Goal: Information Seeking & Learning: Check status

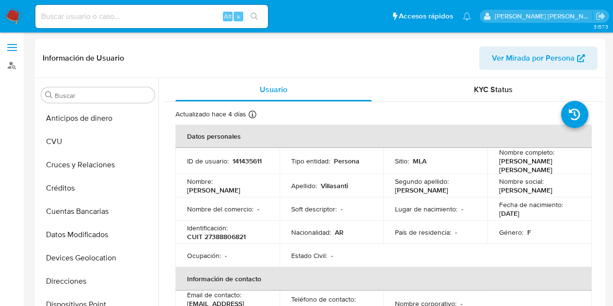
select select "10"
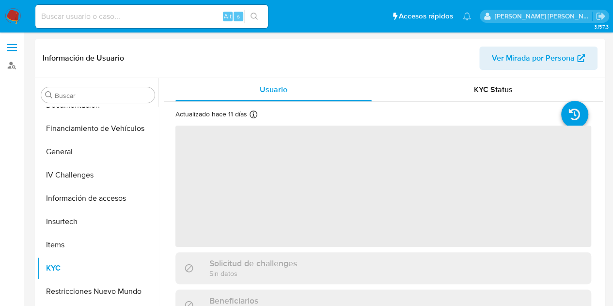
scroll to position [200, 0]
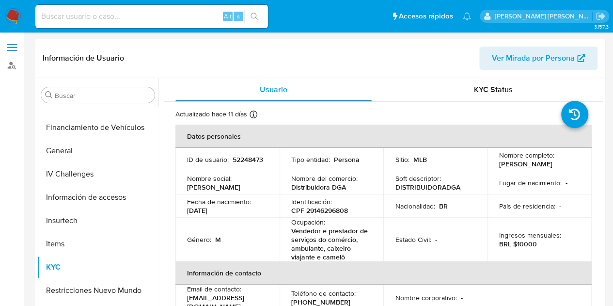
select select "10"
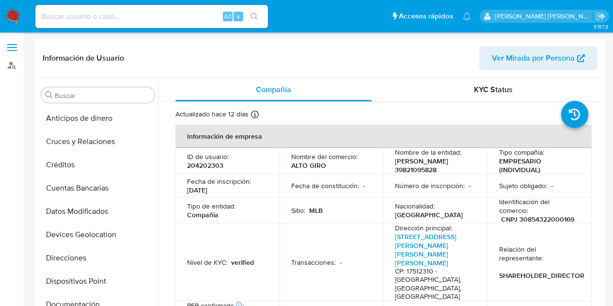
select select "10"
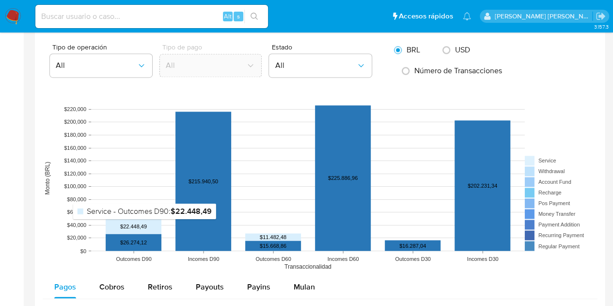
scroll to position [921, 0]
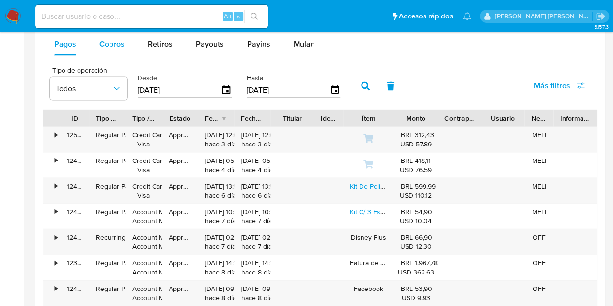
click at [112, 46] on span "Cobros" at bounding box center [111, 43] width 25 height 11
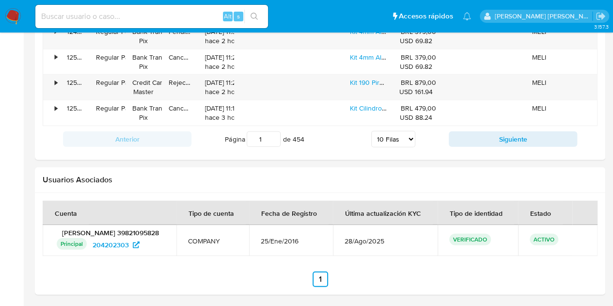
scroll to position [1186, 0]
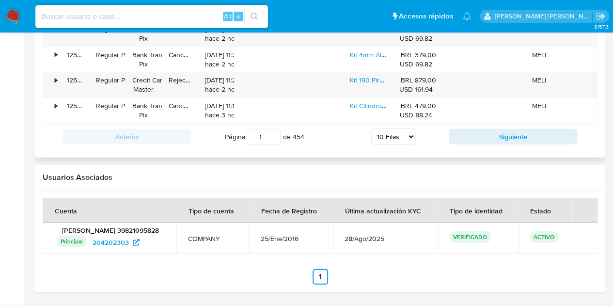
click at [407, 129] on select "5 Filas 10 Filas 20 Filas 25 Filas 50 Filas 100 Filas" at bounding box center [393, 137] width 44 height 16
select select "100"
click at [371, 129] on select "5 Filas 10 Filas 20 Filas 25 Filas 50 Filas 100 Filas" at bounding box center [393, 137] width 44 height 16
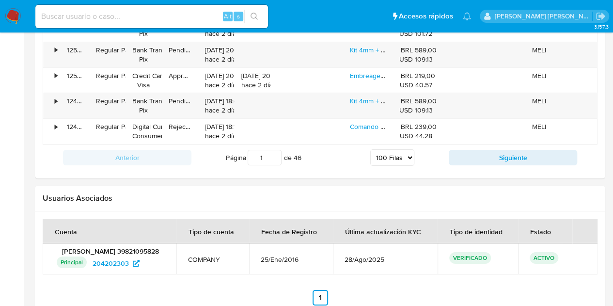
scroll to position [3518, 0]
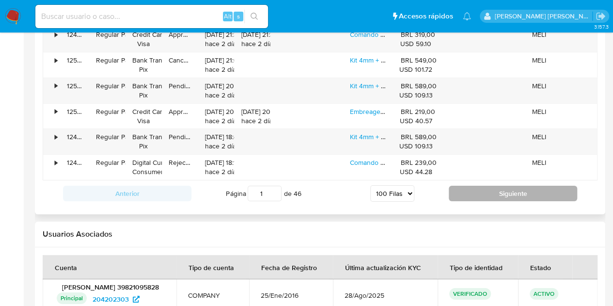
click at [486, 186] on button "Siguiente" at bounding box center [513, 194] width 129 height 16
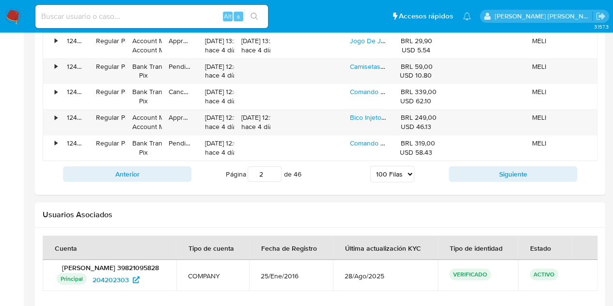
scroll to position [3470, 0]
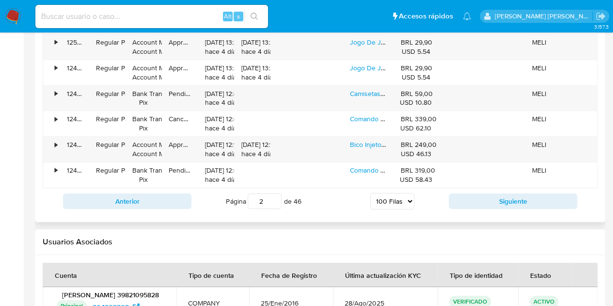
click at [402, 193] on select "5 Filas 10 Filas 20 Filas 25 Filas 50 Filas 100 Filas" at bounding box center [392, 201] width 44 height 16
drag, startPoint x: 352, startPoint y: 175, endPoint x: 359, endPoint y: 176, distance: 7.4
click at [352, 192] on div "Página 2 de 46 5 Filas 10 Filas 20 Filas 25 Filas 50 Filas 100 Filas" at bounding box center [320, 201] width 257 height 19
click at [476, 193] on button "Siguiente" at bounding box center [513, 201] width 129 height 16
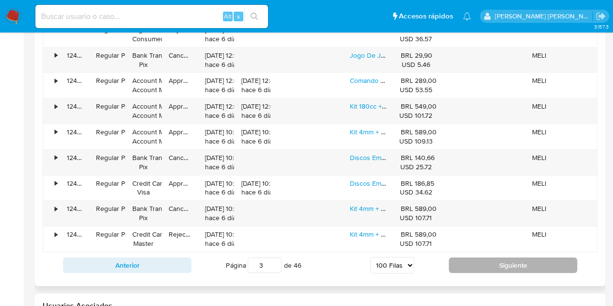
click at [474, 257] on button "Siguiente" at bounding box center [513, 265] width 129 height 16
type input "4"
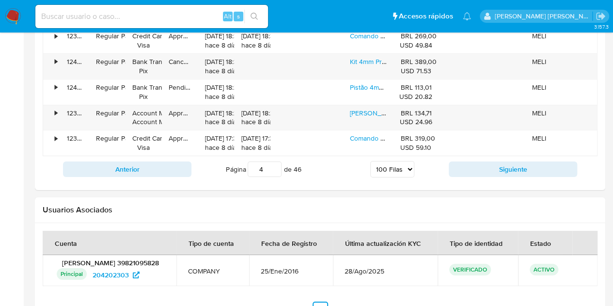
scroll to position [1333, 0]
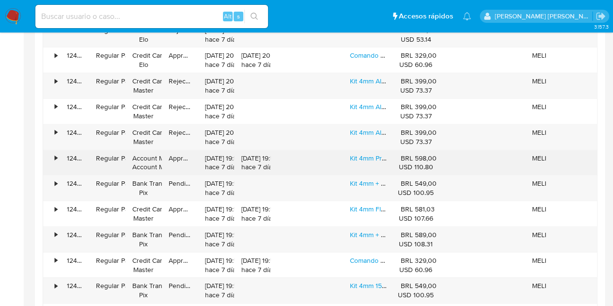
click at [56, 154] on div "•" at bounding box center [56, 158] width 2 height 9
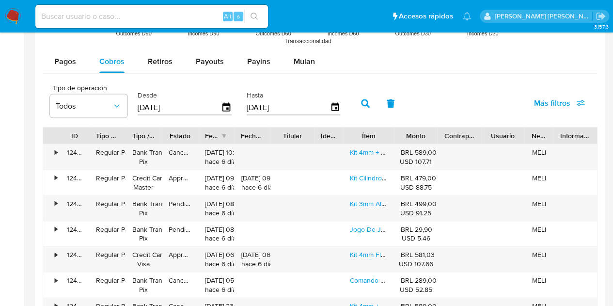
scroll to position [946, 0]
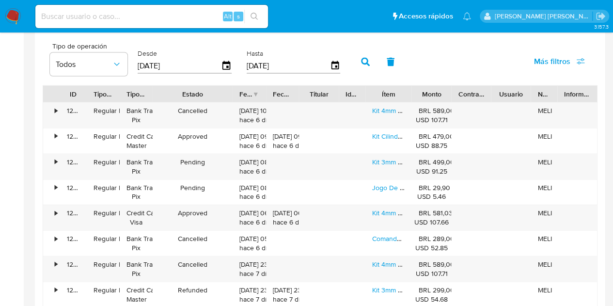
drag, startPoint x: 196, startPoint y: 91, endPoint x: 240, endPoint y: 100, distance: 44.5
click at [240, 100] on div at bounding box center [232, 94] width 17 height 16
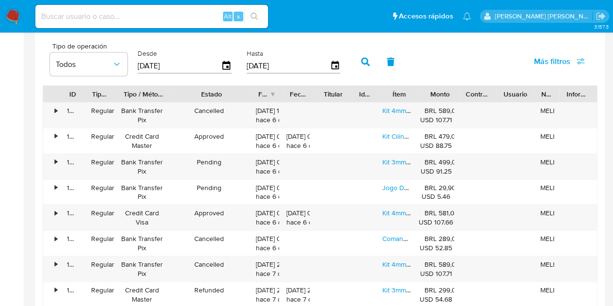
click at [190, 95] on div "ID Tipo de operación Tipo / Método Estado Fecha de creación Fecha de aprobación…" at bounding box center [320, 94] width 554 height 16
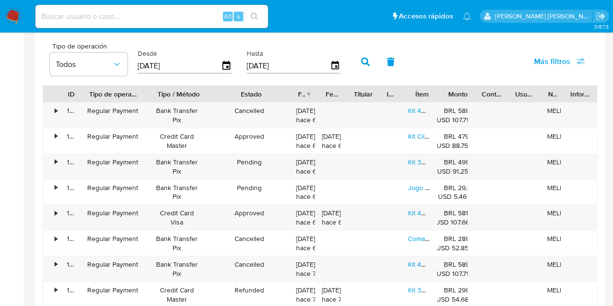
drag, startPoint x: 124, startPoint y: 92, endPoint x: 159, endPoint y: 97, distance: 35.9
click at [159, 97] on div "ID Tipo de operación Tipo / Método Estado Fecha de creación Fecha de aprobación…" at bounding box center [320, 94] width 554 height 16
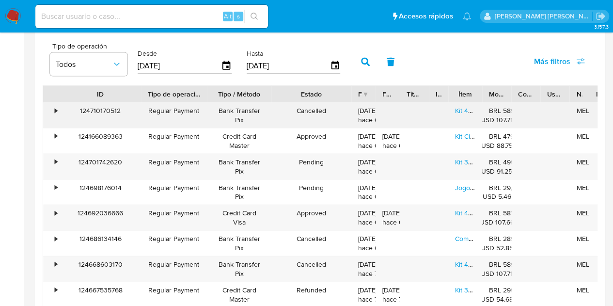
drag, startPoint x: 84, startPoint y: 91, endPoint x: 143, endPoint y: 101, distance: 59.5
